Goal: Information Seeking & Learning: Learn about a topic

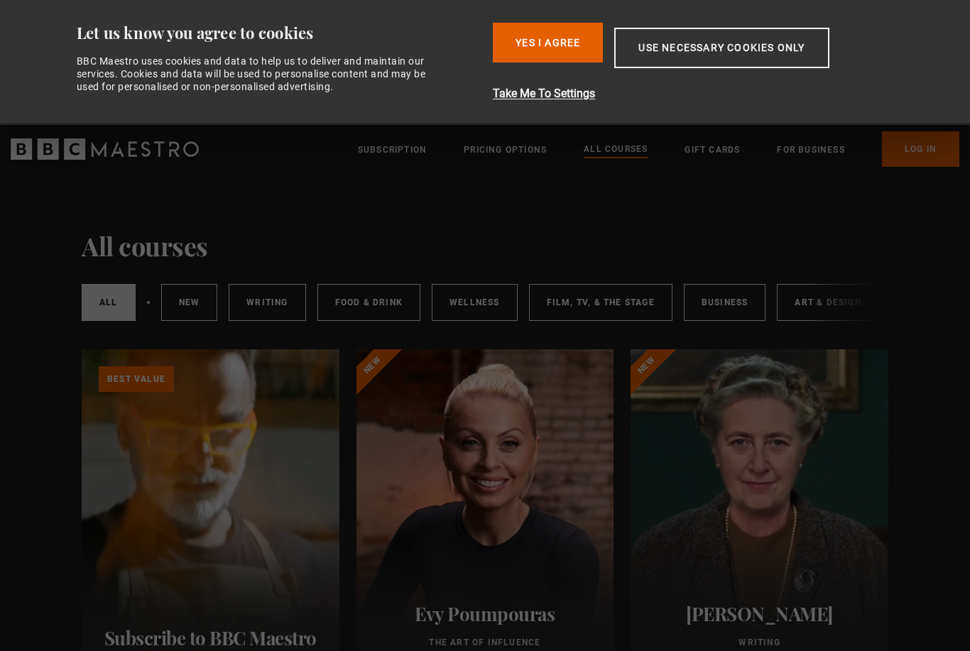
click at [806, 303] on link "Art & Design" at bounding box center [828, 302] width 102 height 37
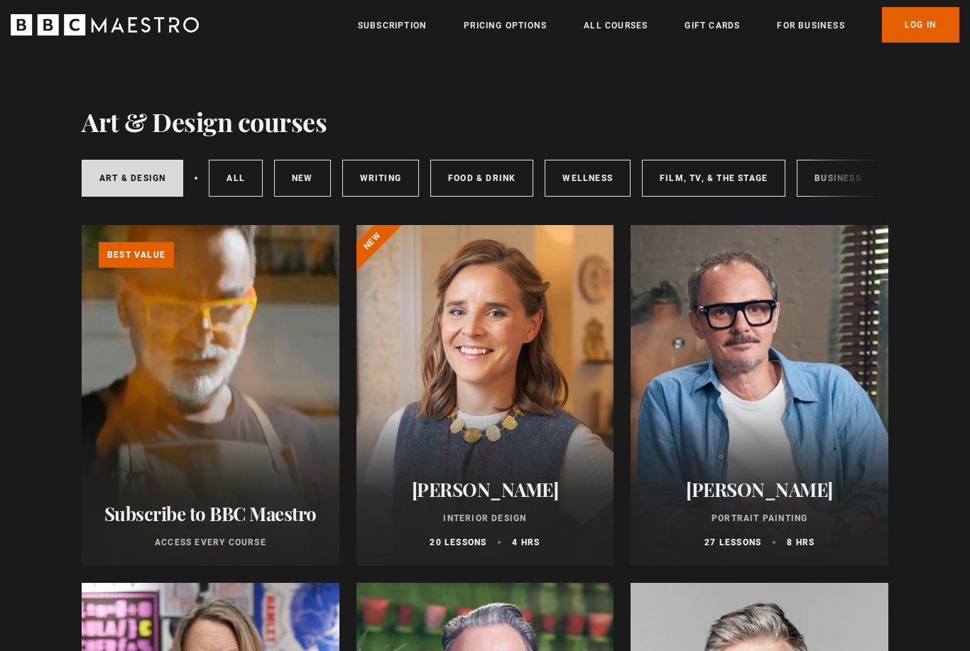
click at [819, 180] on div "Art & Design All courses New courses Writing Food & Drink Wellness Film, TV, & …" at bounding box center [485, 178] width 806 height 48
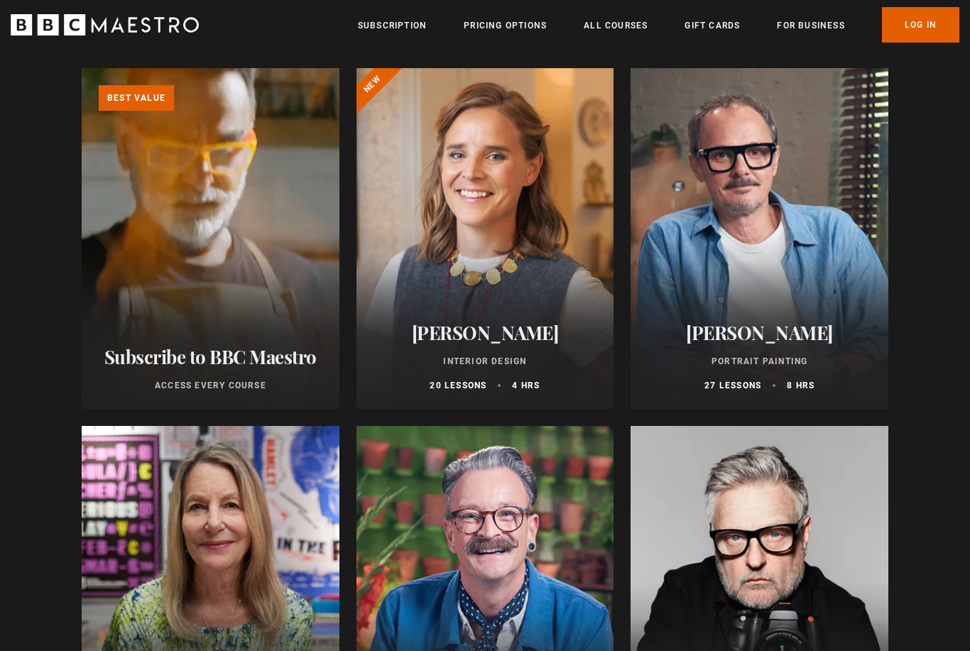
scroll to position [156, 0]
click at [763, 260] on div at bounding box center [759, 239] width 258 height 341
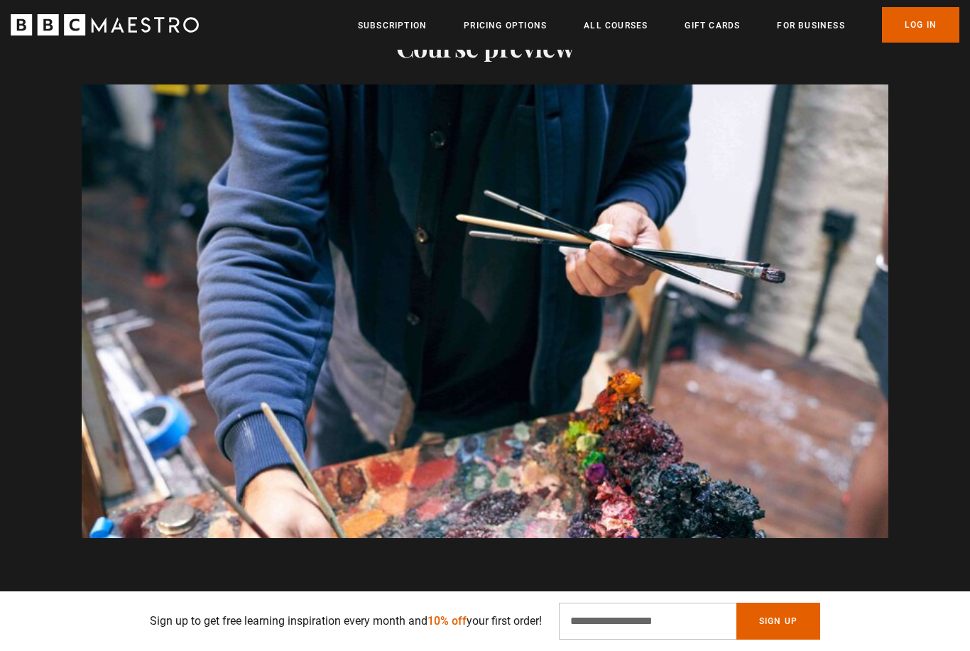
scroll to position [0, 930]
click at [801, 422] on video-js "Video Player is loading. Play Course overview for Portrait Painting with Jonath…" at bounding box center [485, 311] width 806 height 454
click at [552, 346] on video-js "Video Player is loading. Play Course overview for Portrait Painting with Jonath…" at bounding box center [485, 311] width 806 height 454
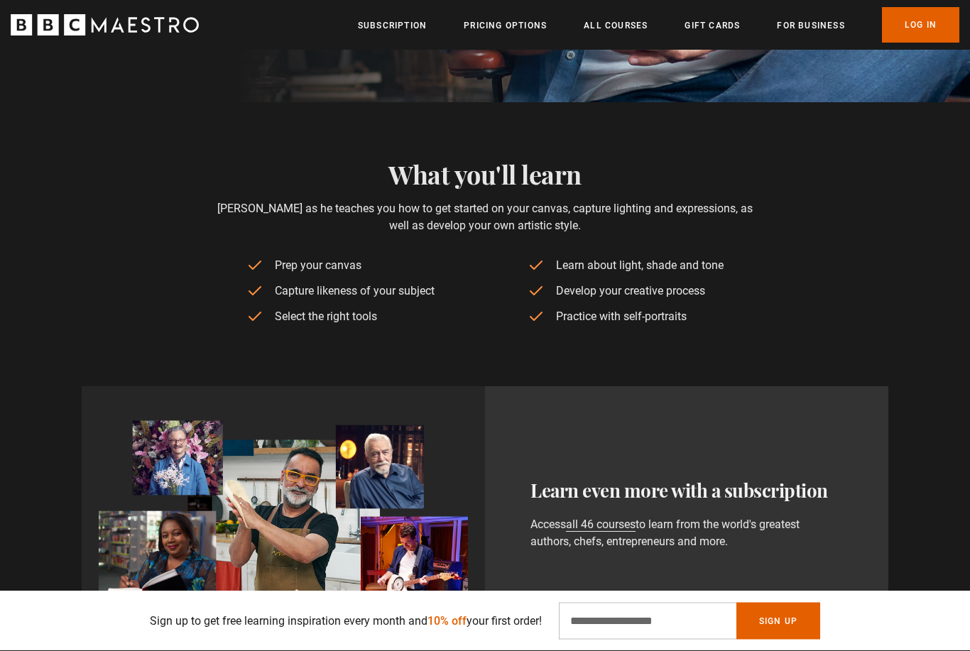
scroll to position [544, 0]
